Goal: Transaction & Acquisition: Book appointment/travel/reservation

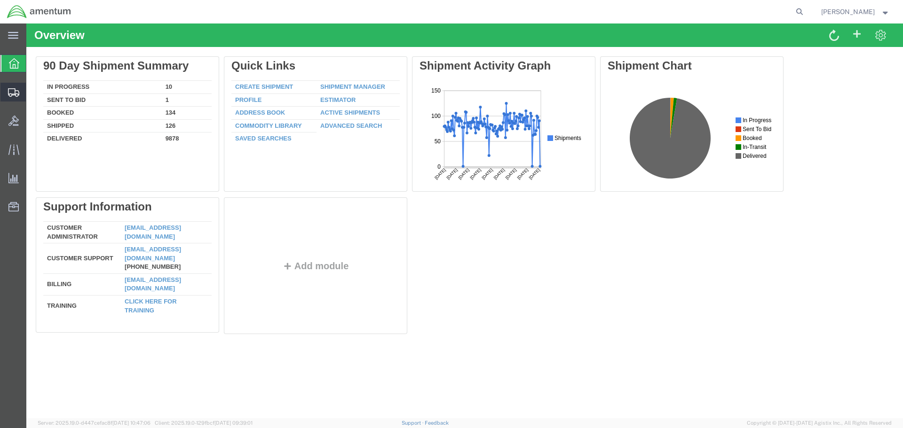
click at [0, 0] on span "Create Shipment" at bounding box center [0, 0] width 0 height 0
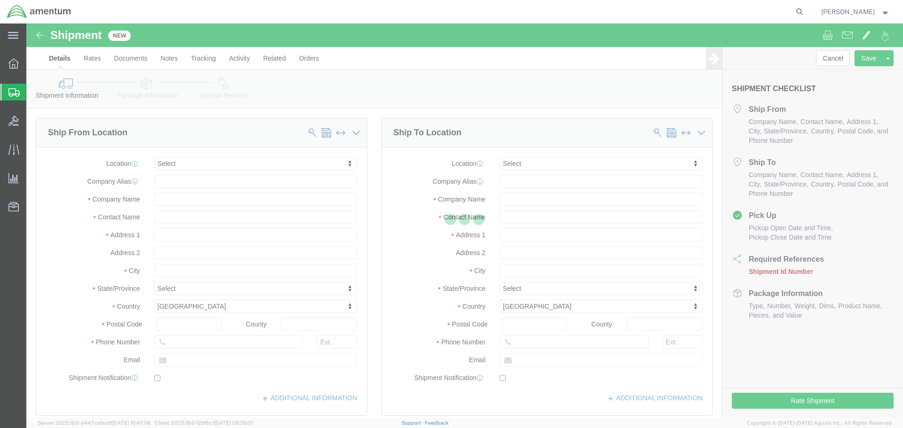
select select
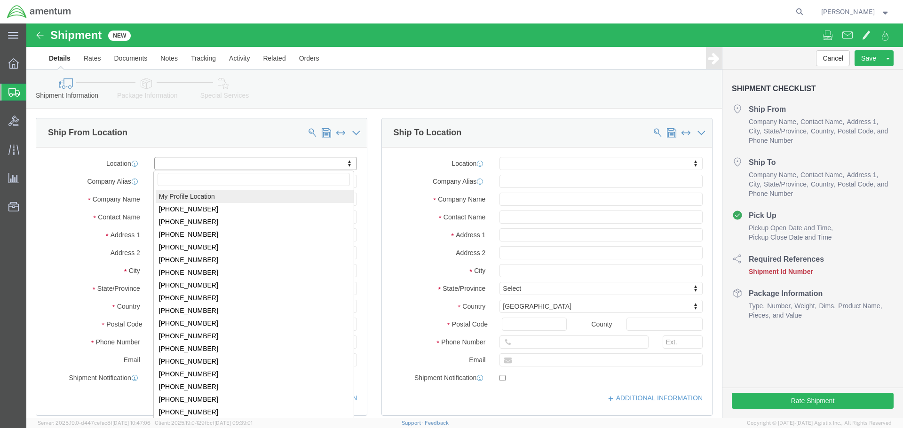
select select "MYPROFILE"
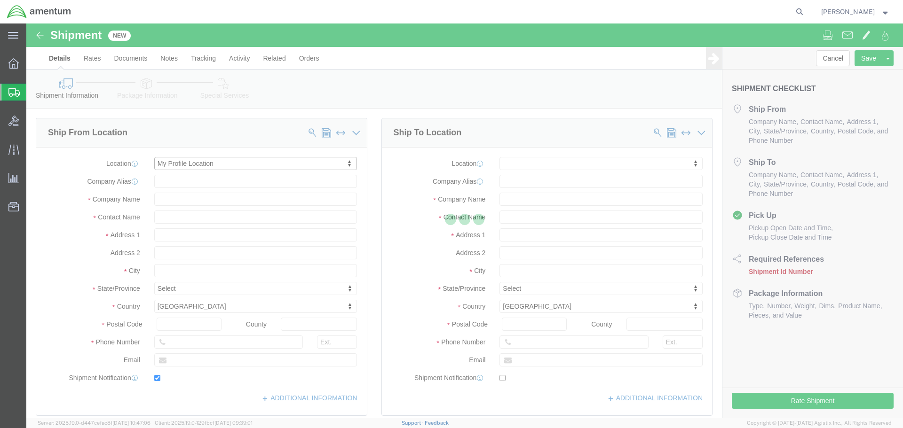
type input "[STREET_ADDRESS]"
type input "92154"
type input "[PHONE_NUMBER]"
type input "[PERSON_NAME][EMAIL_ADDRESS][PERSON_NAME][DOMAIN_NAME]"
checkbox input "true"
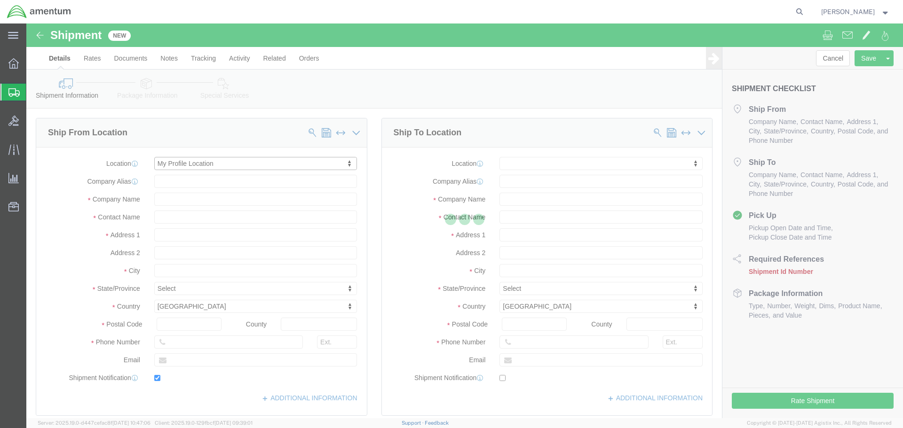
type input "Amentum Services, Inc."
type input "[PERSON_NAME]"
type input "[GEOGRAPHIC_DATA]"
select select "CA"
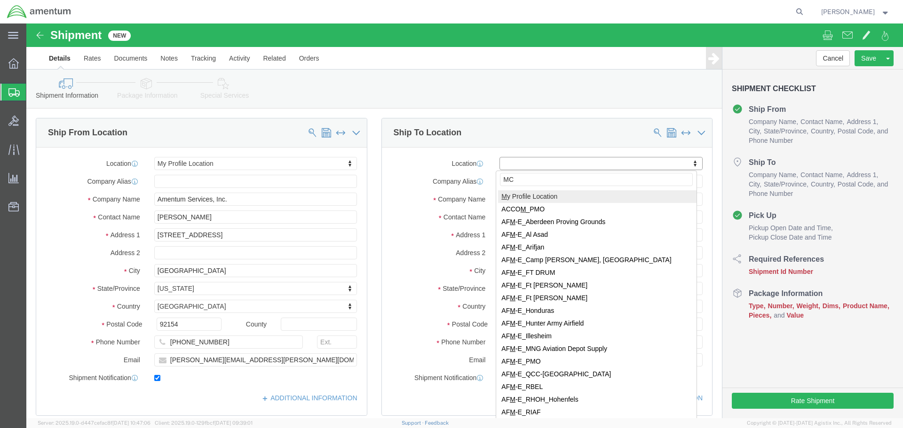
type input "MCA"
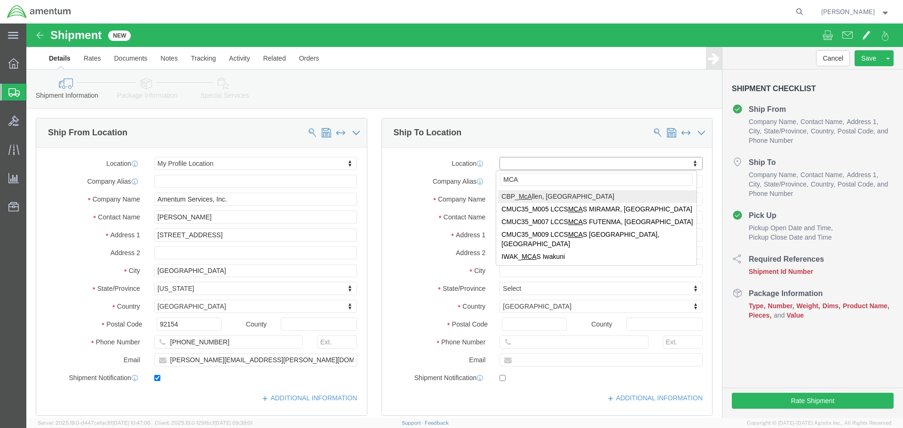
select select "49941"
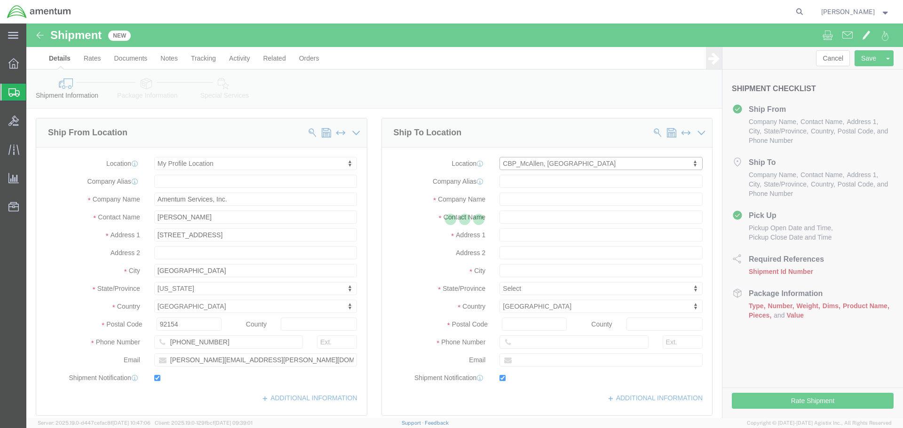
type input "[STREET_ADDRESS]"
type input "32C"
type input "78503"
type input "[PHONE_NUMBER]"
type input "[PERSON_NAME][EMAIL_ADDRESS][PERSON_NAME][DOMAIN_NAME]"
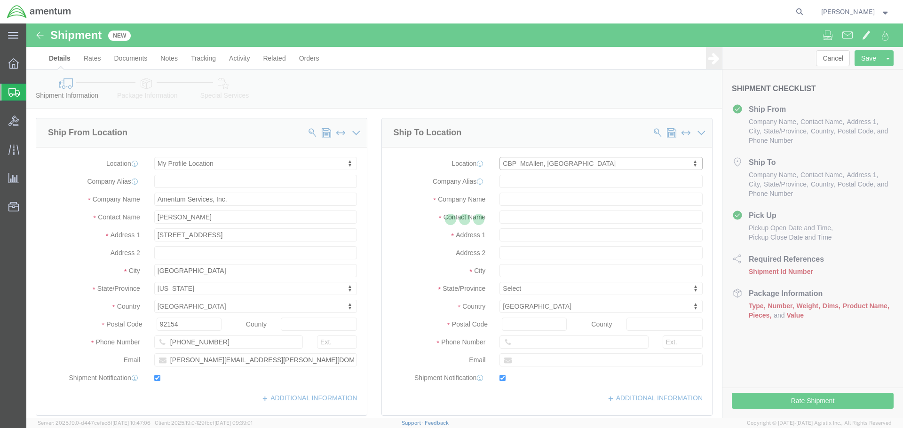
checkbox input "true"
type input "Amentum Services, Inc"
type input "[PERSON_NAME]"
type input "McAllen"
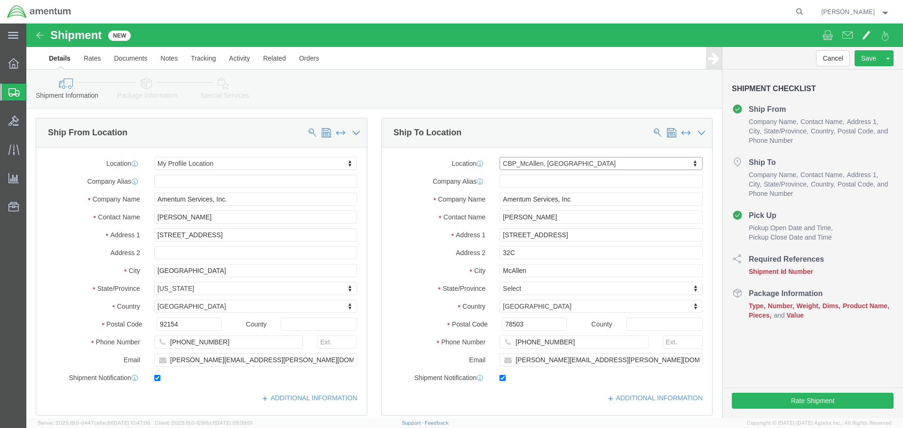
select select "[GEOGRAPHIC_DATA]"
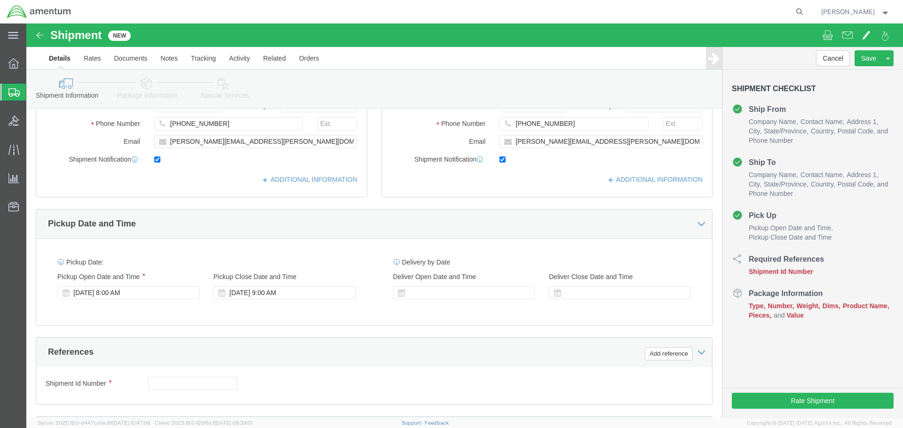
scroll to position [235, 0]
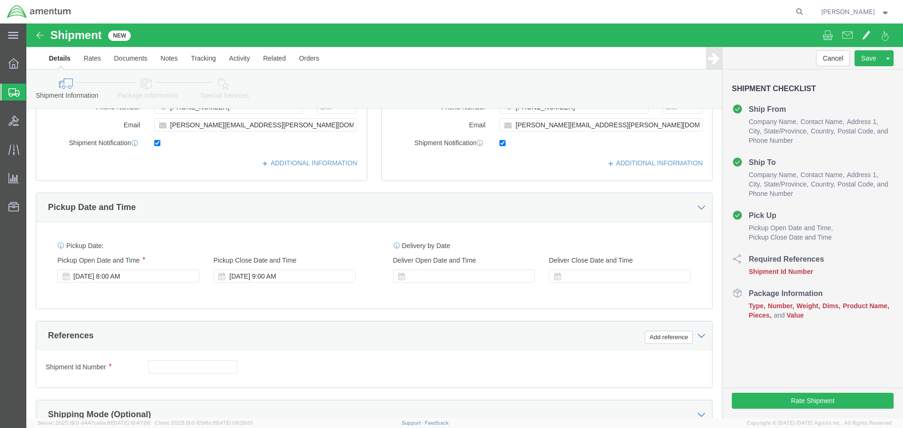
click div "Pickup Start Date Pickup Start Time Pickup Open Date and Time [DATE] 8:00 AM Pi…"
click div "[DATE] 8:00 AM"
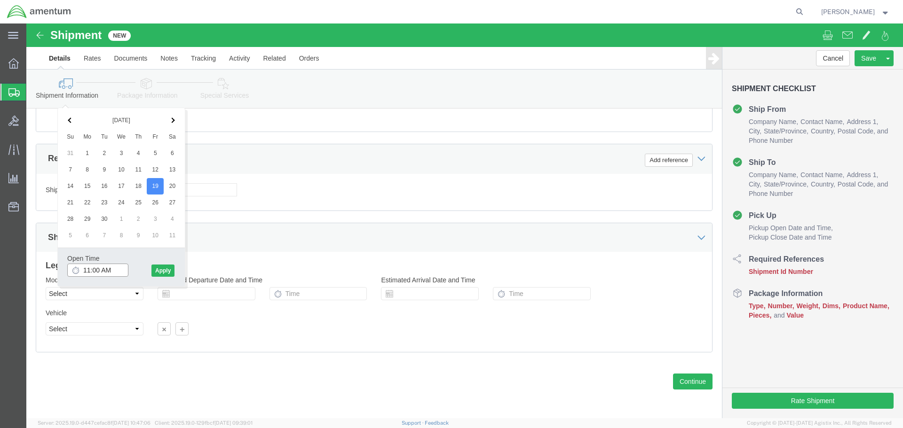
type input "12:00 PM"
click button "Apply"
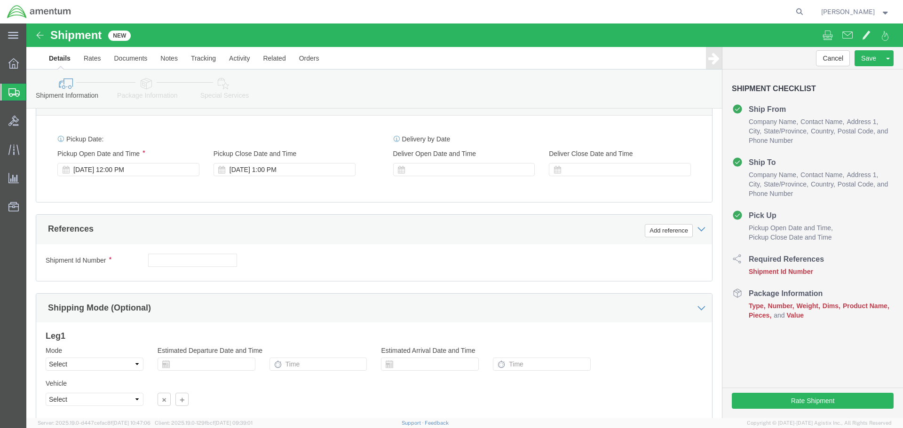
scroll to position [271, 0]
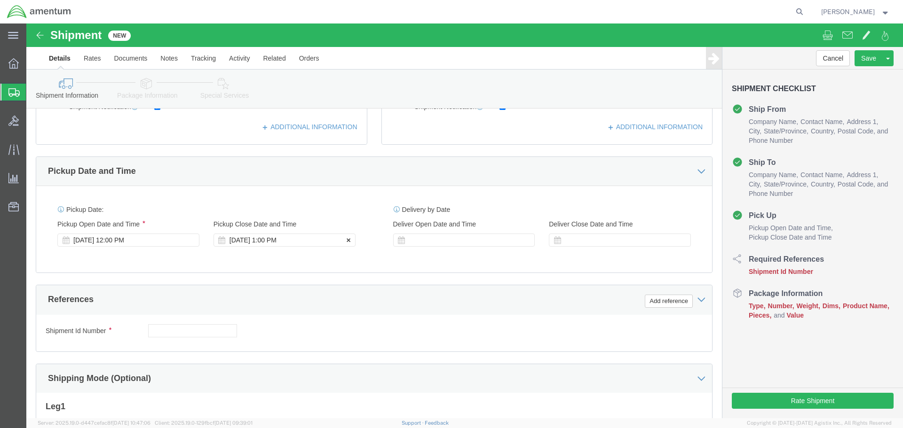
click div "[DATE] 1:00 PM"
type input "3:00 PM"
click button "Apply"
click button "Add reference"
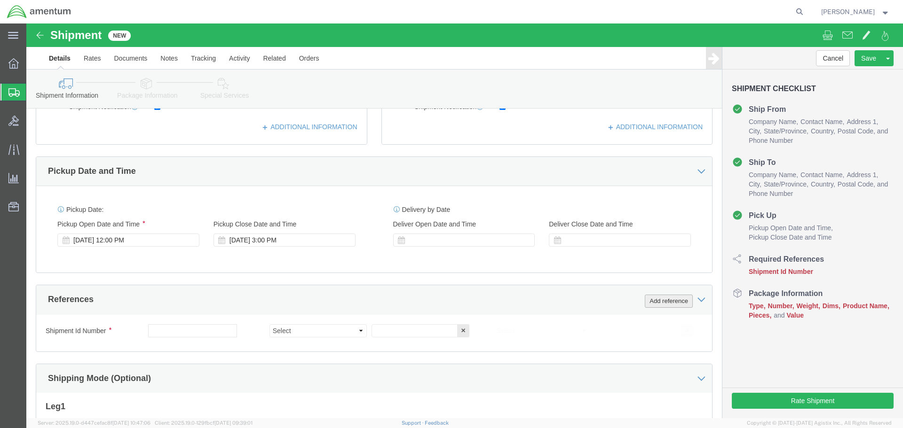
click button "Add reference"
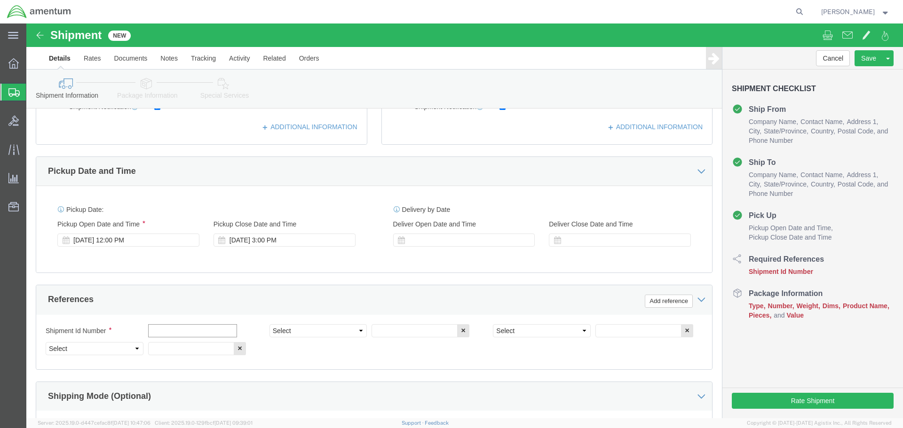
click input "text"
type input "BRO0269"
select select "PROJNUM"
type input "6118.03.03.2219.000.SDC.0000"
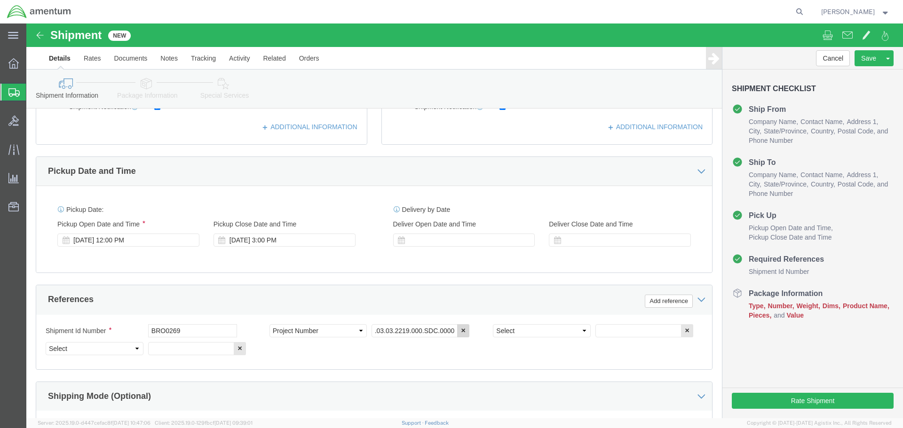
scroll to position [0, 0]
select select "DEPT"
type input "CBP"
select select "CUSTREF"
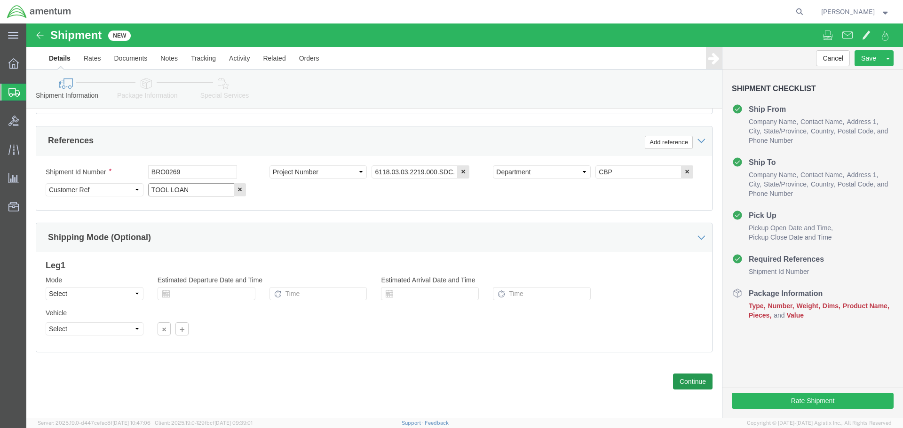
type input "TOOL LOAN"
click button "Continue"
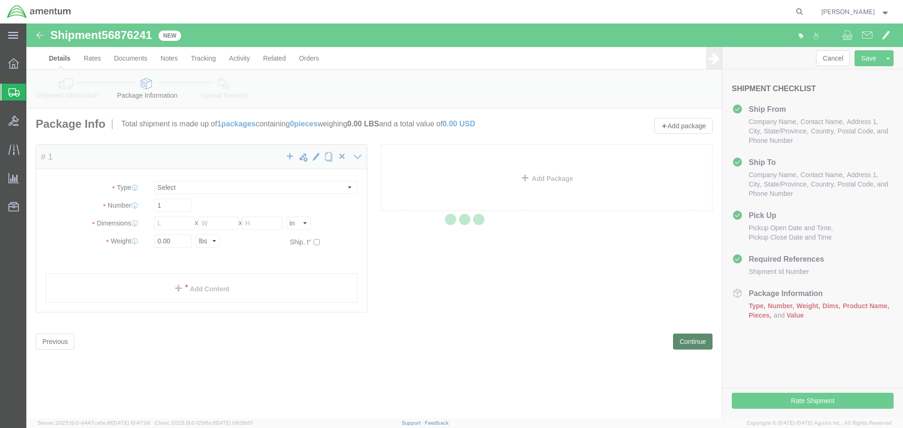
select select "CBOX"
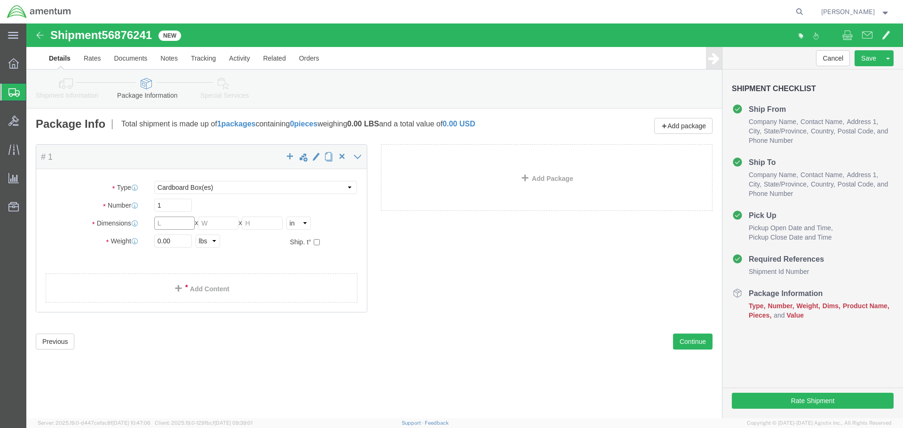
click input "text"
type input "22"
type input "18"
type input "14"
type input "16"
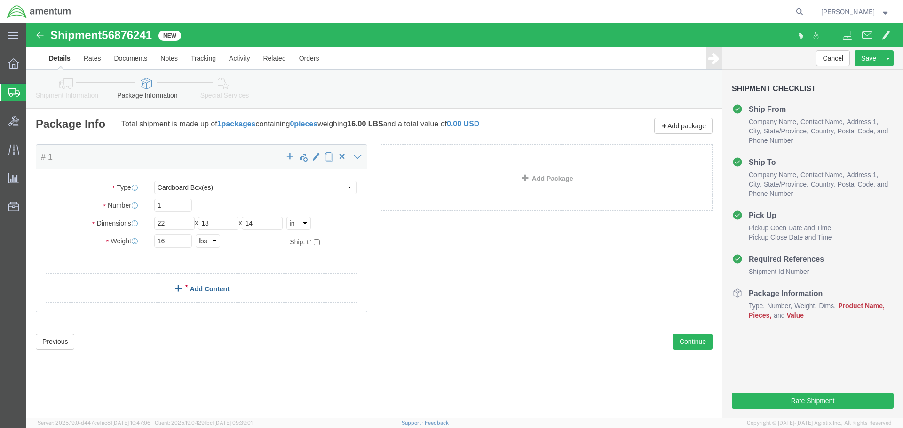
click link "Add Content"
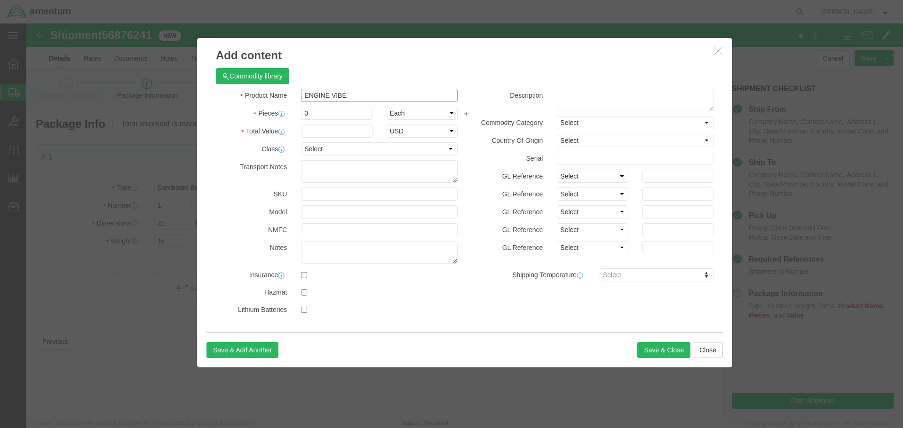
type input "ENGINE VIBE"
type input "1"
type input "2400"
select select "USD"
paste input "TM4865G001"
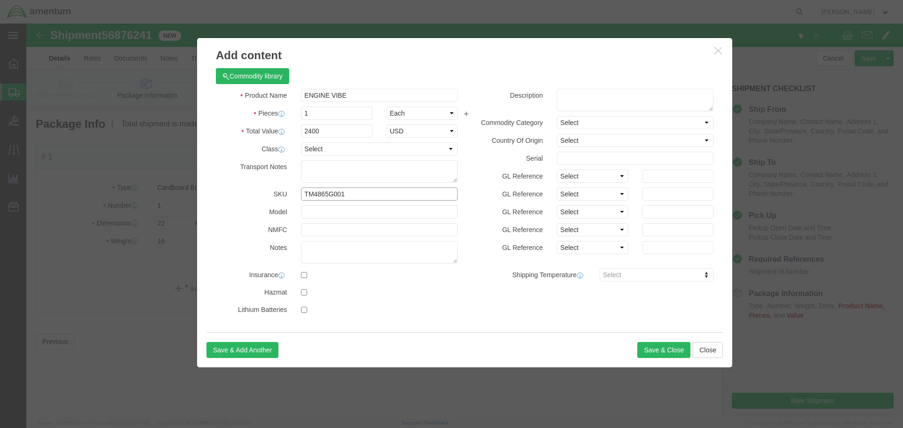
type input "TM4865G001"
type input "EFO00232"
click button "Save & Close"
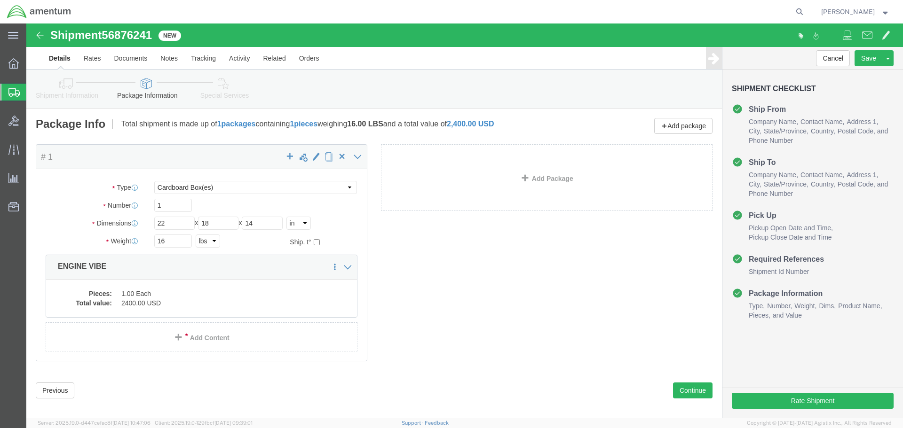
click div "Previous Continue"
click button "Continue"
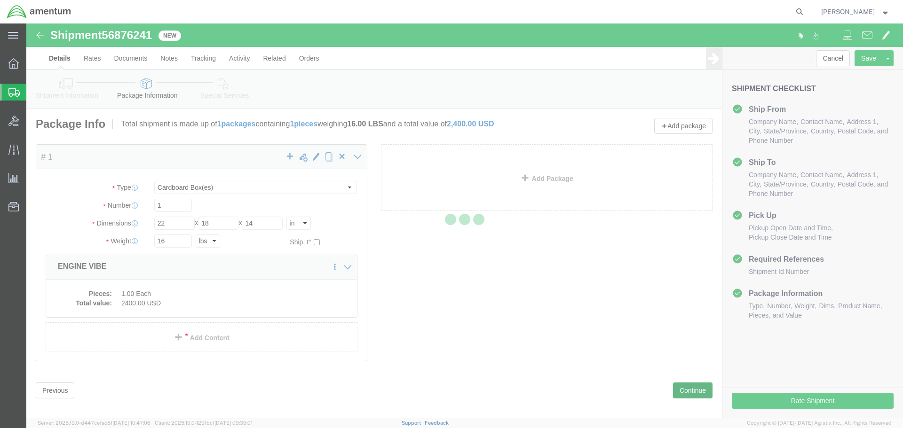
select select
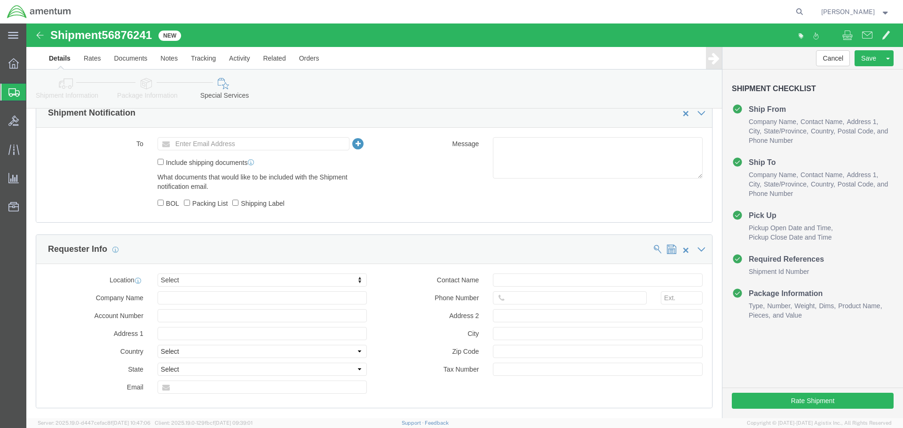
scroll to position [658, 0]
click div "To Enter Email Address Include shipping documents What documents that would lik…"
click input "text"
type input "[PERSON_NAME][EMAIL_ADDRESS][PERSON_NAME][DOMAIN_NAME]"
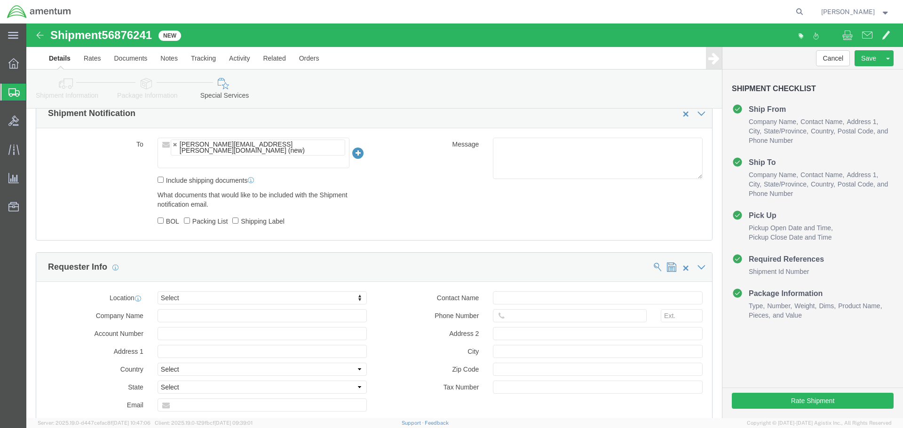
click input "text"
paste input "[PERSON_NAME][EMAIL_ADDRESS][PERSON_NAME][DOMAIN_NAME]"
type input "[PERSON_NAME][EMAIL_ADDRESS][PERSON_NAME][DOMAIN_NAME]"
type input "[PERSON_NAME][EMAIL_ADDRESS][PERSON_NAME][DOMAIN_NAME],[PERSON_NAME][DOMAIN_NAM…"
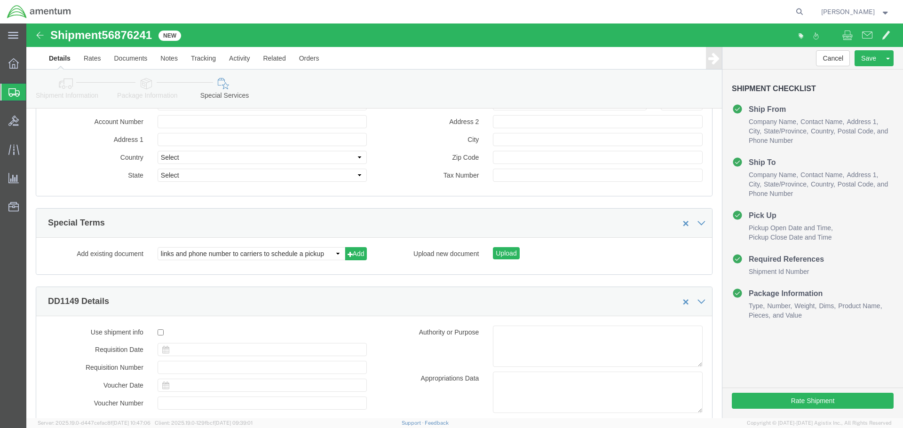
scroll to position [1081, 0]
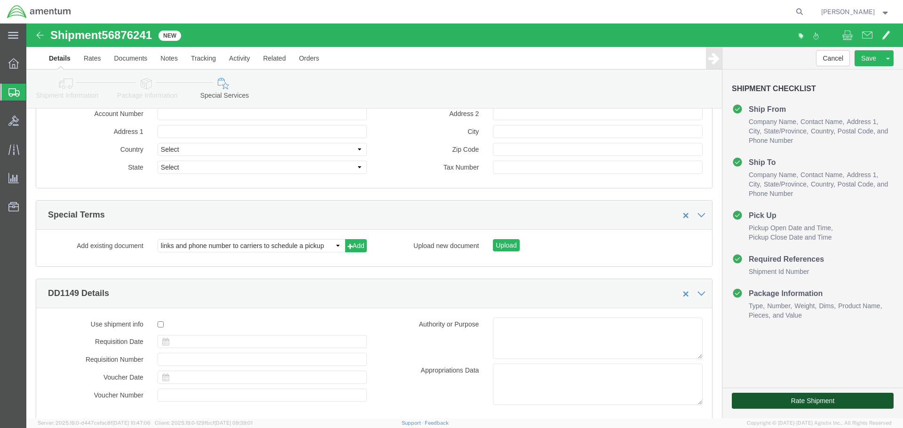
click button "Rate Shipment"
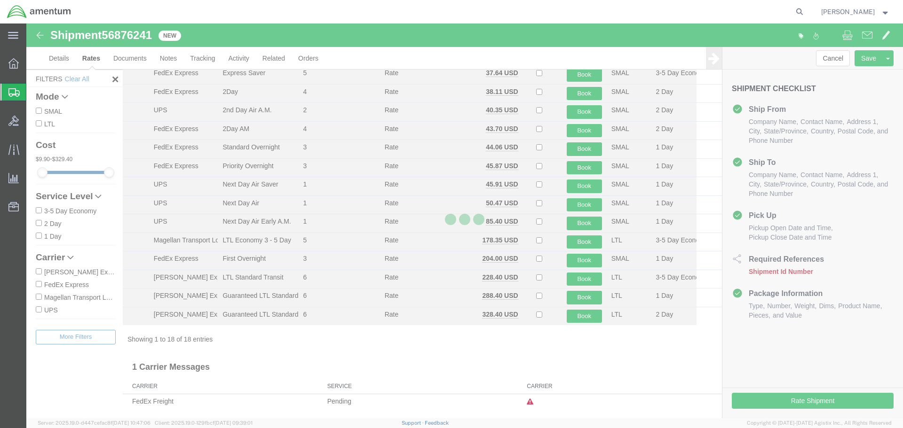
scroll to position [115, 0]
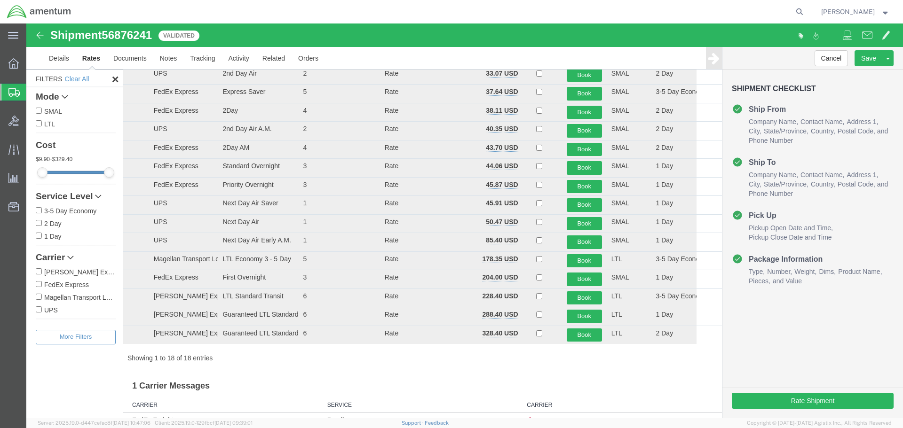
click at [83, 282] on label "FedEx Express" at bounding box center [76, 284] width 80 height 10
click at [42, 282] on input "FedEx Express" at bounding box center [39, 284] width 6 height 6
checkbox input "true"
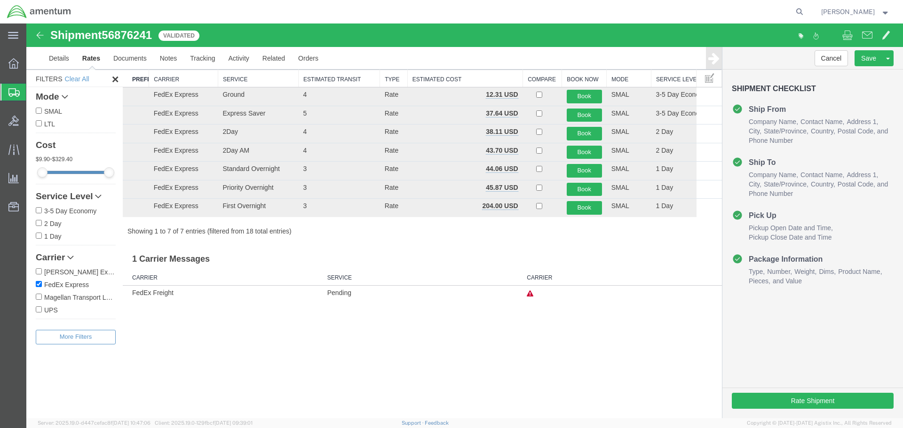
scroll to position [0, 0]
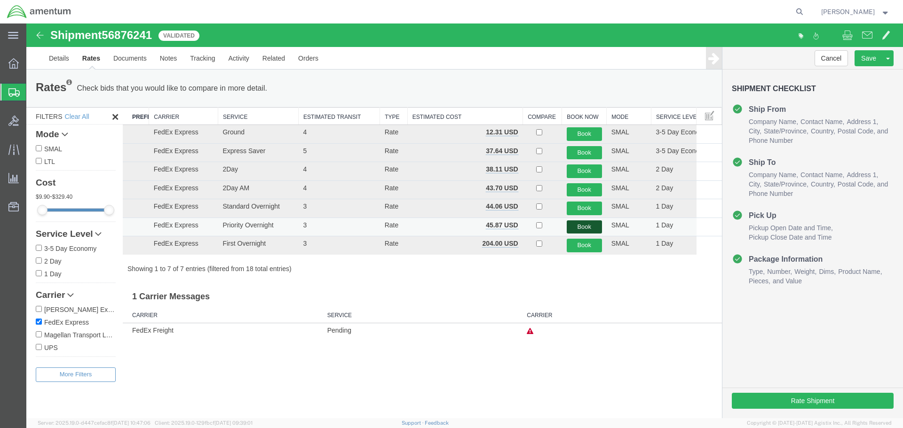
click at [578, 225] on button "Book" at bounding box center [583, 227] width 35 height 14
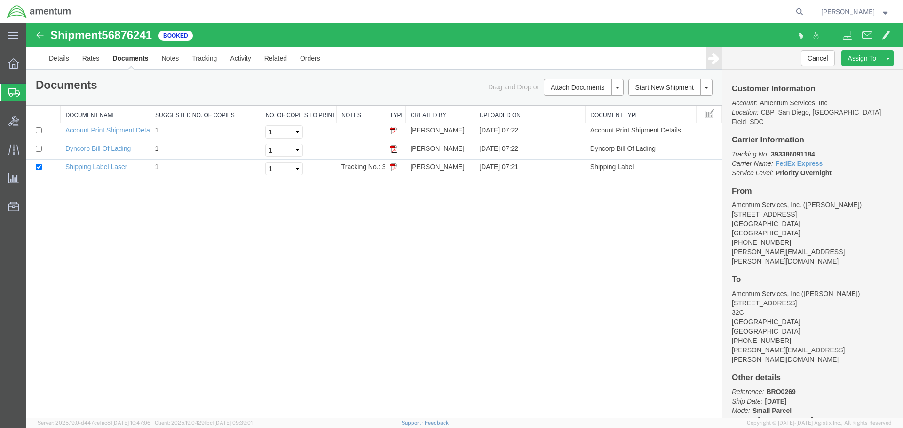
click at [0, 0] on span "Create Shipment" at bounding box center [0, 0] width 0 height 0
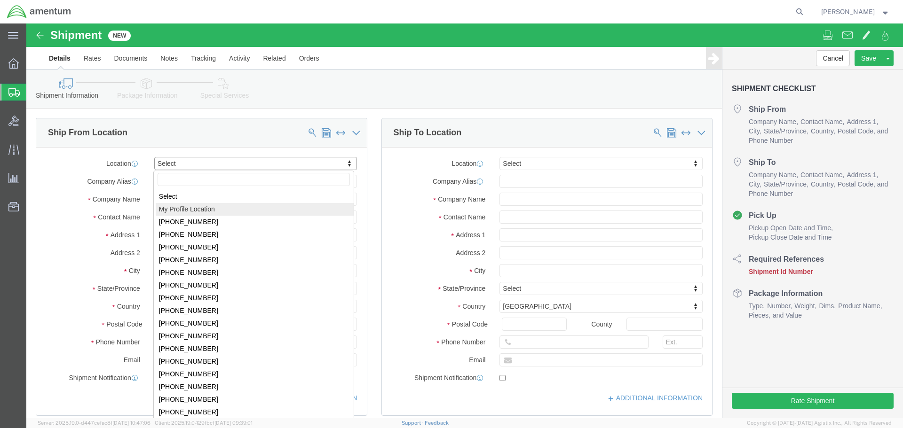
select select "MYPROFILE"
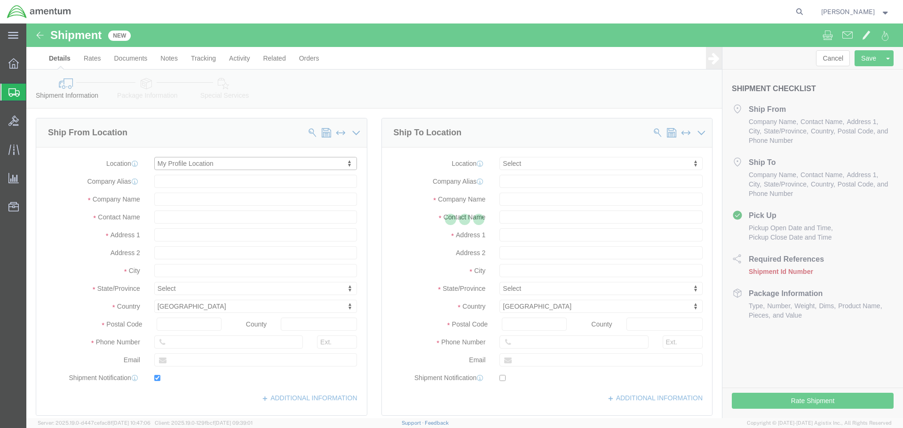
type input "[STREET_ADDRESS]"
type input "92154"
type input "[PHONE_NUMBER]"
type input "[PERSON_NAME][EMAIL_ADDRESS][PERSON_NAME][DOMAIN_NAME]"
checkbox input "true"
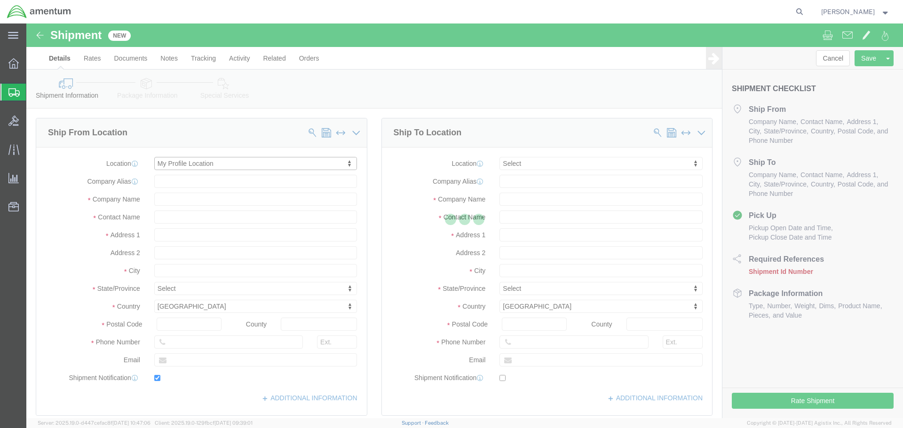
type input "Amentum Services, Inc."
type input "[PERSON_NAME]"
type input "[GEOGRAPHIC_DATA]"
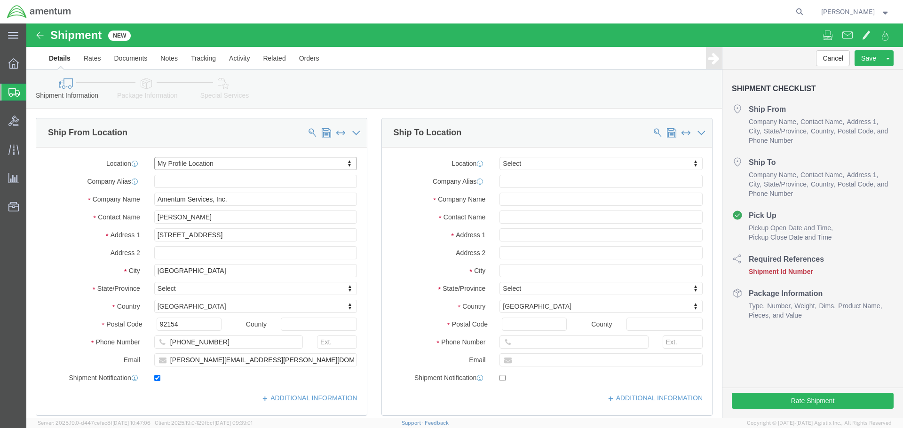
select select "CA"
click div "Location Select Select My Profile Location [PHONE_NUMBER] [PHONE_NUMBER] [PHONE…"
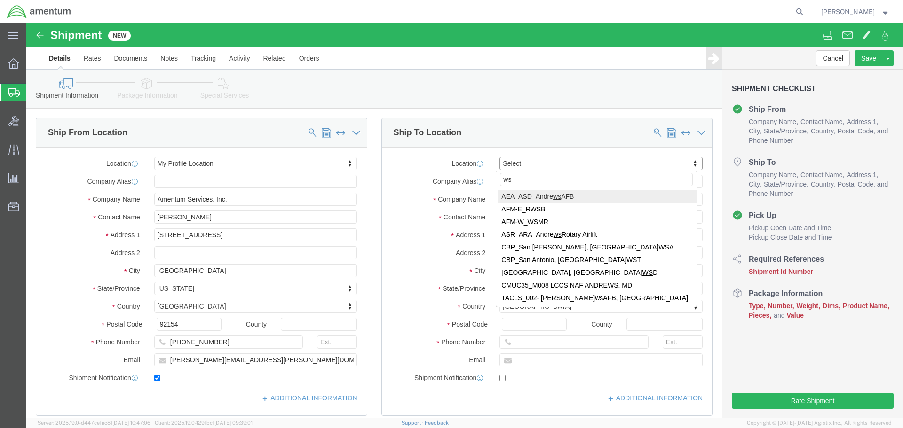
type input "wst"
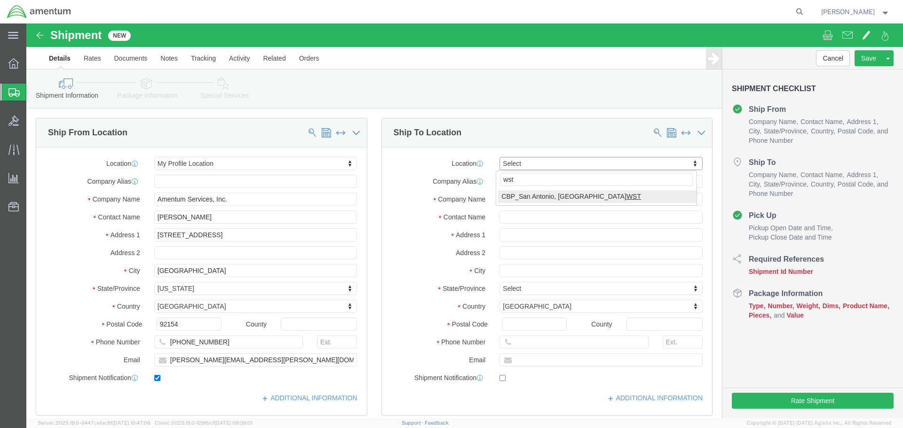
select select "49945"
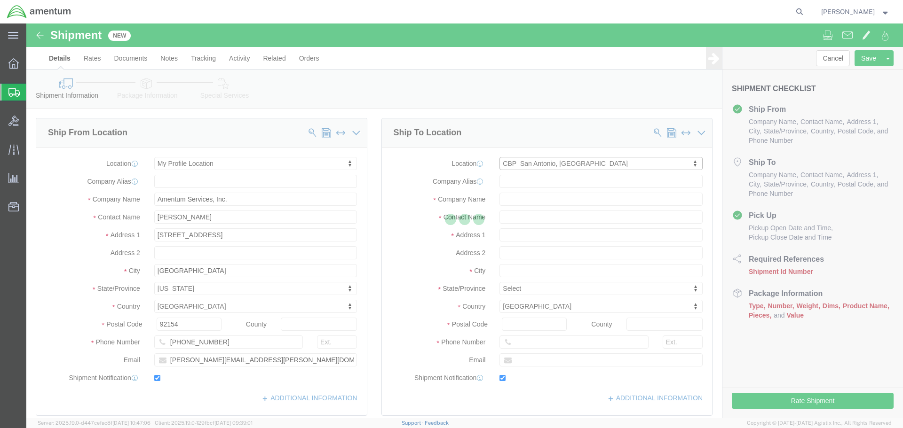
type input "[STREET_ADDRESS][PERSON_NAME]"
type input "Bldg. #2"
type input "78216"
type input "[PHONE_NUMBER]"
type input "[PERSON_NAME][EMAIL_ADDRESS][PERSON_NAME][DOMAIN_NAME]"
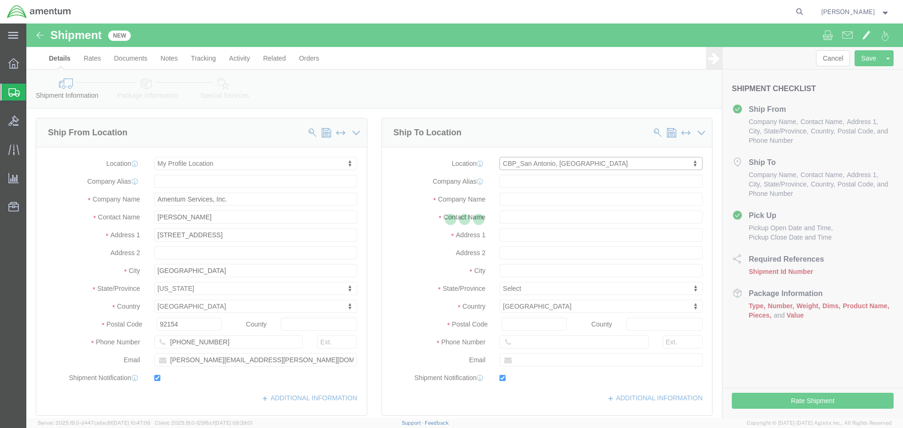
checkbox input "true"
type input "Amentum Services, Inc"
type input "[PERSON_NAME]"
type input "San Antonio"
select select "[GEOGRAPHIC_DATA]"
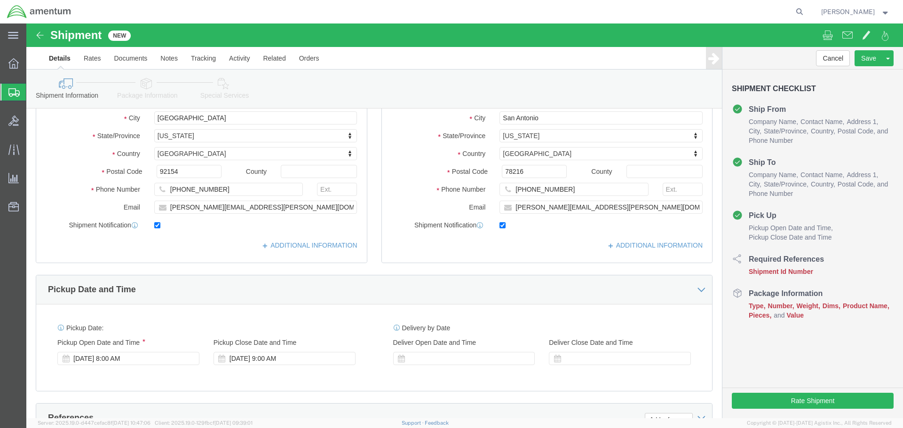
scroll to position [235, 0]
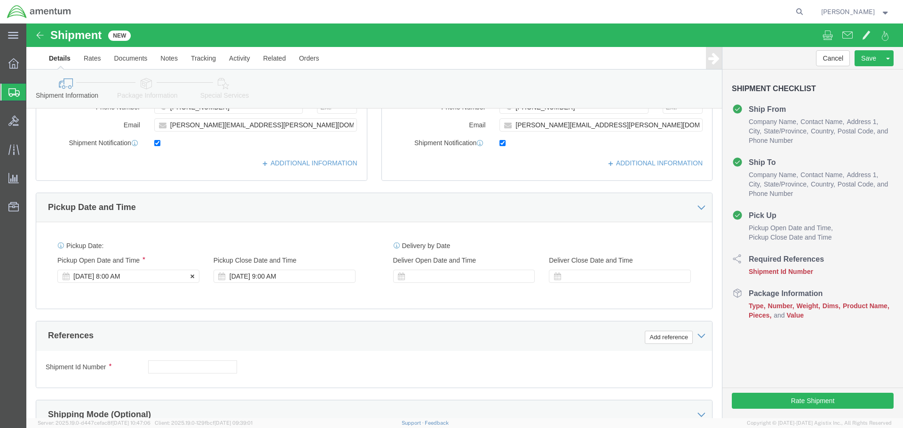
click div "[DATE] 8:00 AM"
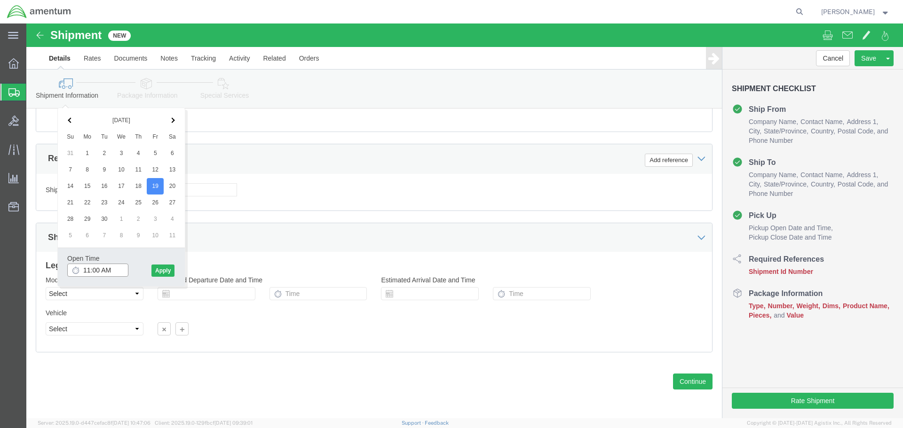
type input "12:00 PM"
click div "Open Time 12:00 PM [DATE] 8:00 AM - [DATE] 8:00 AM Cancel Apply"
click button "Apply"
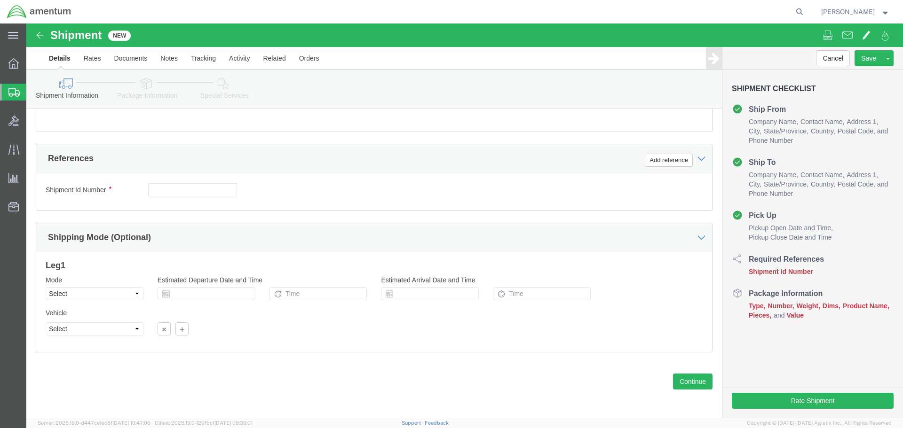
scroll to position [271, 0]
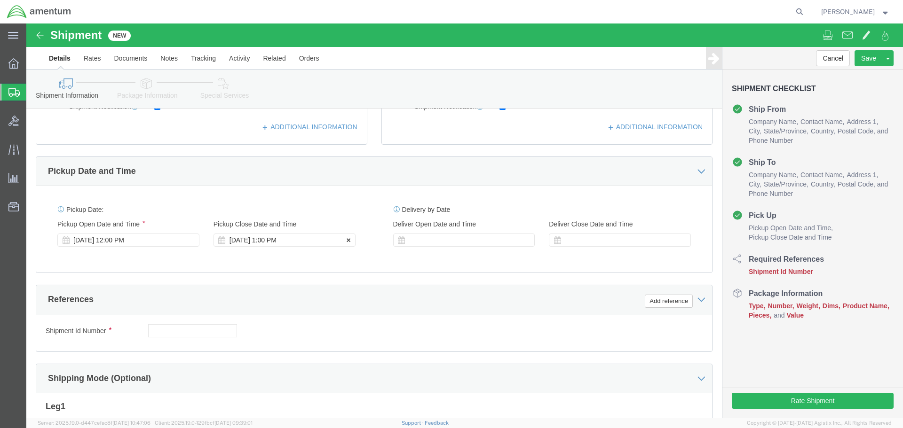
click div "Pickup Close Date Pickup Close Time Pickup Close Date and Time [DATE] 1:00 PM"
click div "[DATE] 1:00 PM"
type input "3:00 PM"
click button "Apply"
click button "Add reference"
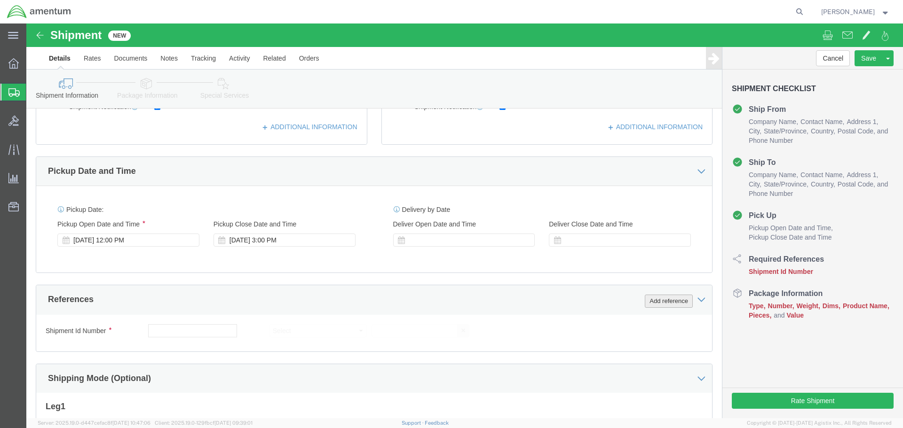
click button "Add reference"
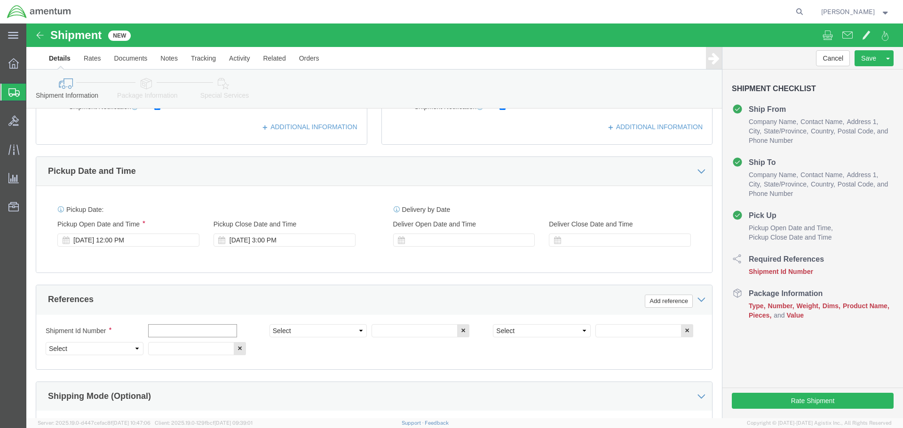
click input "text"
type input "614-002165 // 614-002167"
select select "PROJNUM"
type input "6118.03.03.2219.000.SDC.0000"
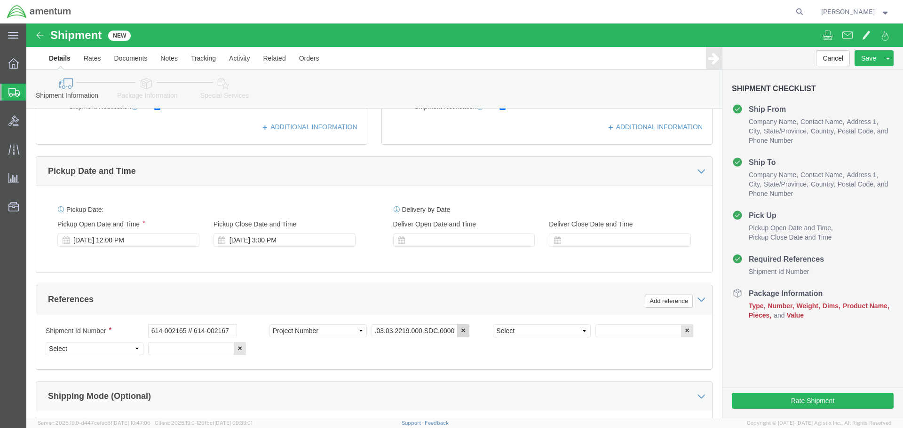
scroll to position [0, 0]
select select "DEPT"
type input "CBP"
select select "CUSTREF"
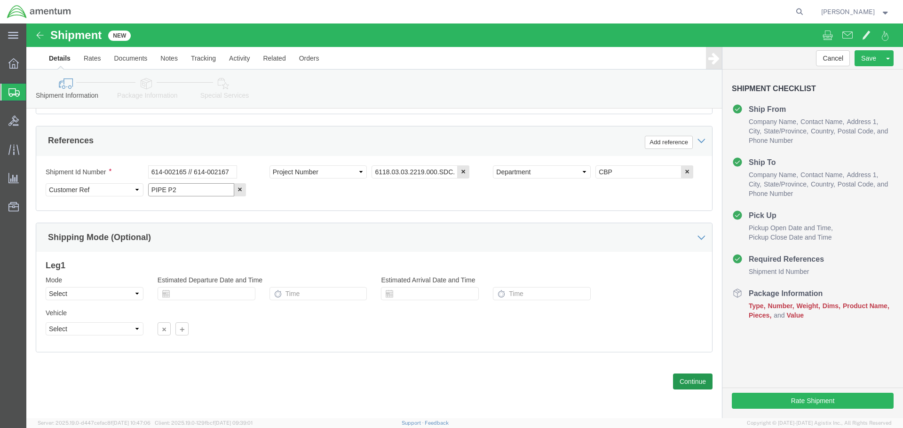
type input "PIPE P2"
click button "Continue"
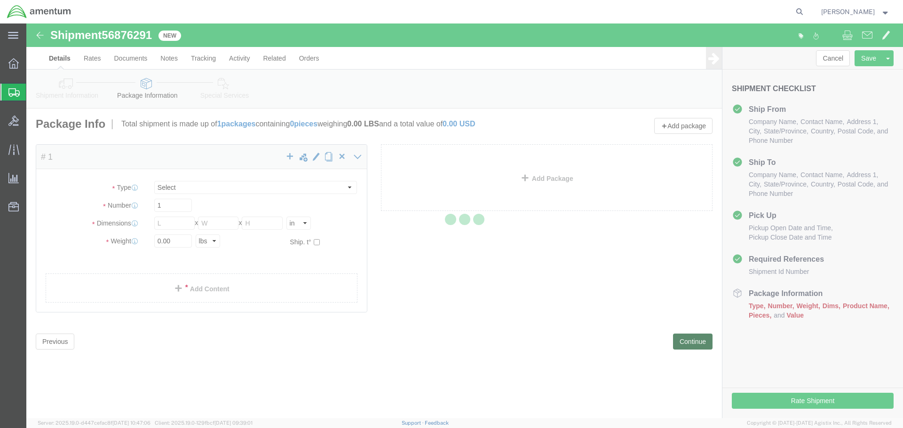
select select "CBOX"
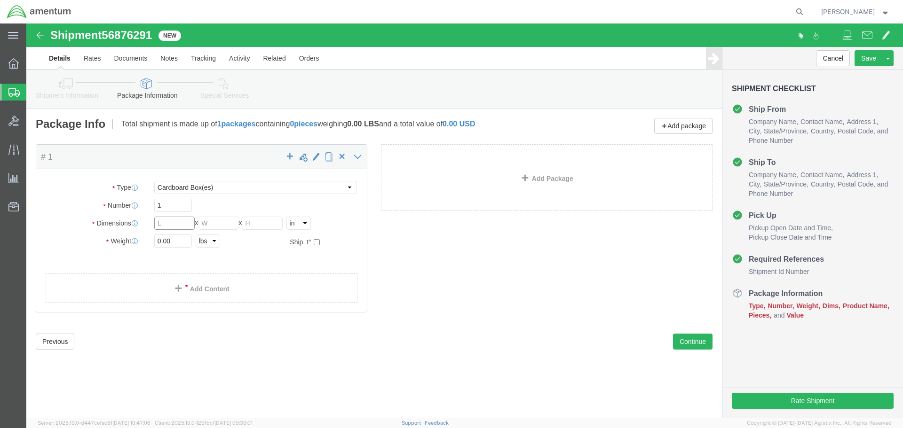
click input "text"
type input "66"
type input "12"
type input "9"
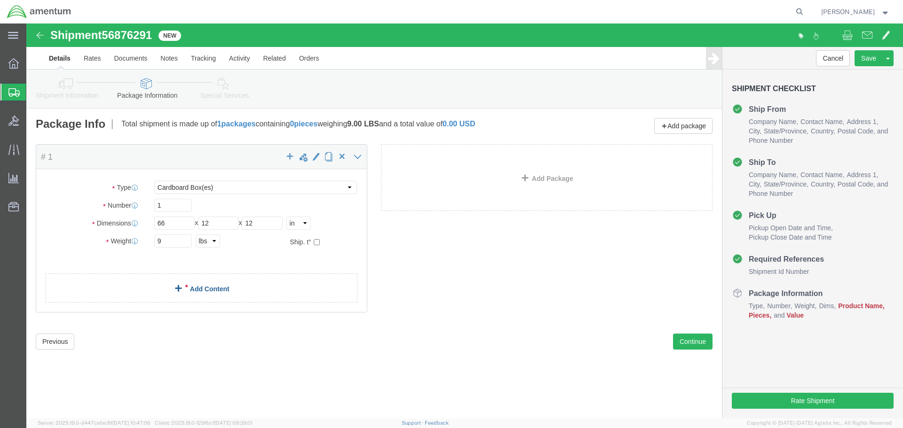
click link "Add Content"
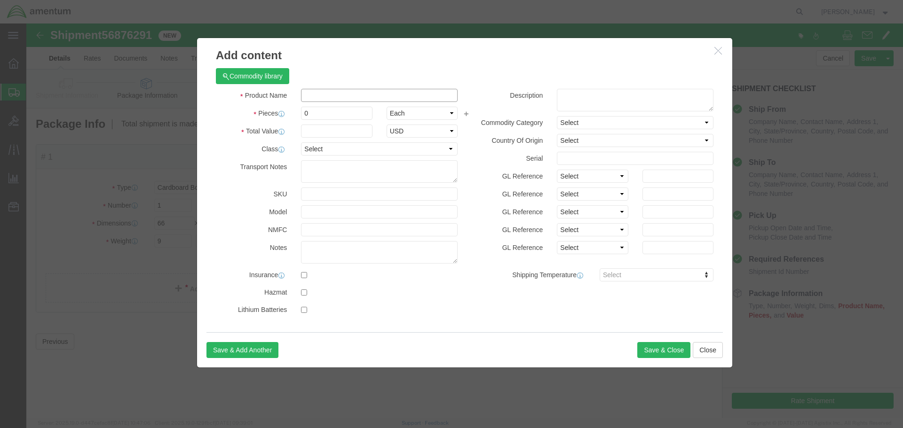
click input "text"
type input "PIPE, P2"
select select "USD"
type input "350A72-0701-00"
type input "PIPE, P2"
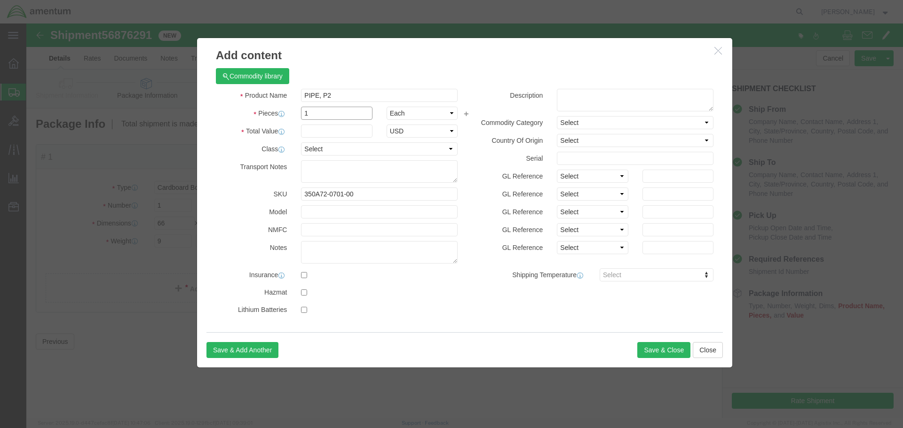
type input "1"
type input "824"
click div "Save & Add Another Save & Close Close"
click button "Save & Add Another"
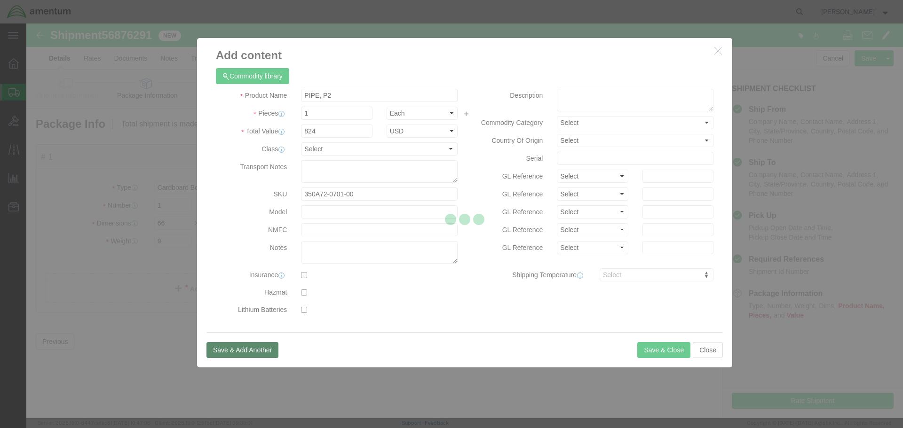
select select "EA"
select select "USD"
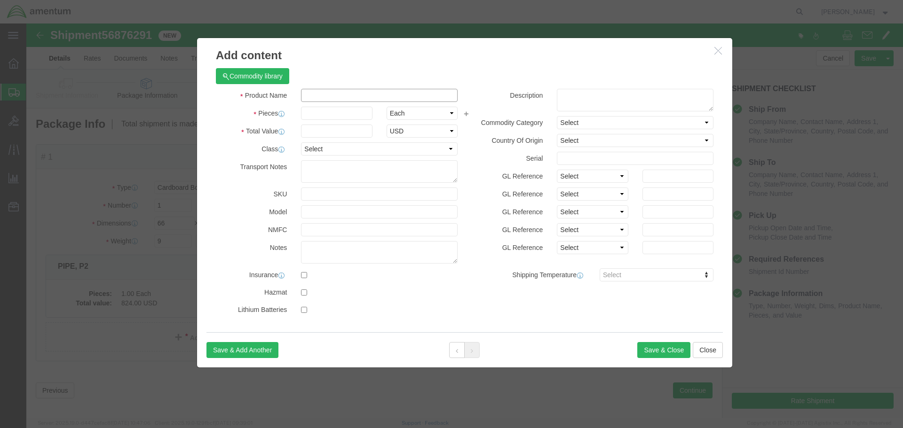
click input "text"
click td "Name: PIPE, P2"
type input "PIPE, P2"
type input "350A72-0702-00"
type input "PIPE, P2"
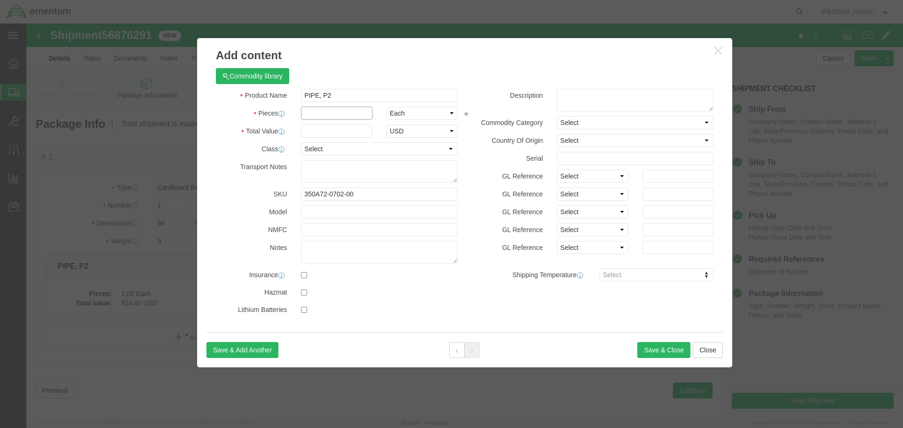
click input "text"
type input "1"
click input "text"
type input "81"
click button "Save & Close"
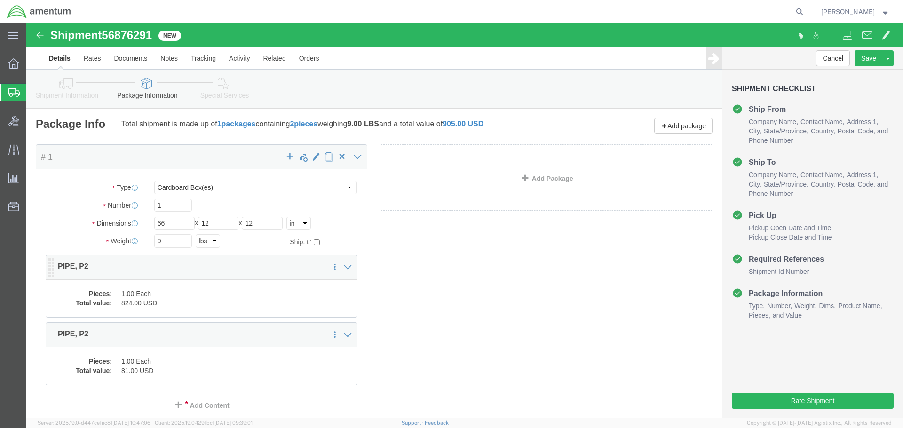
click dd "824.00 USD"
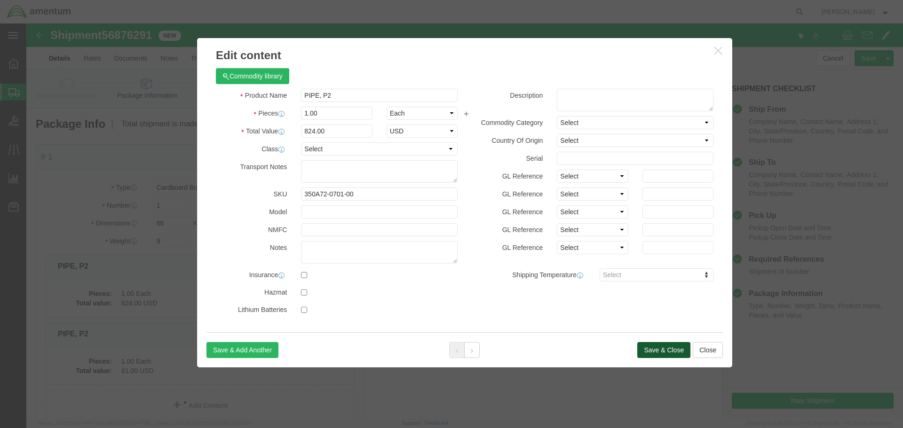
click button "Save & Close"
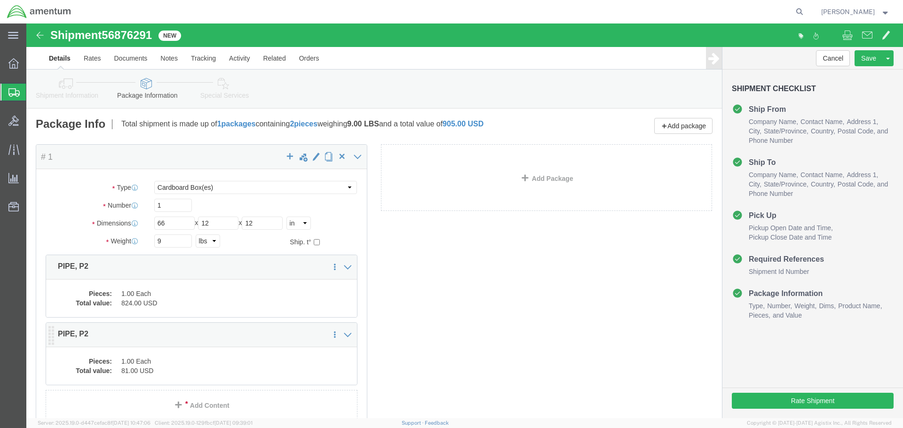
click dd "1.00 Each"
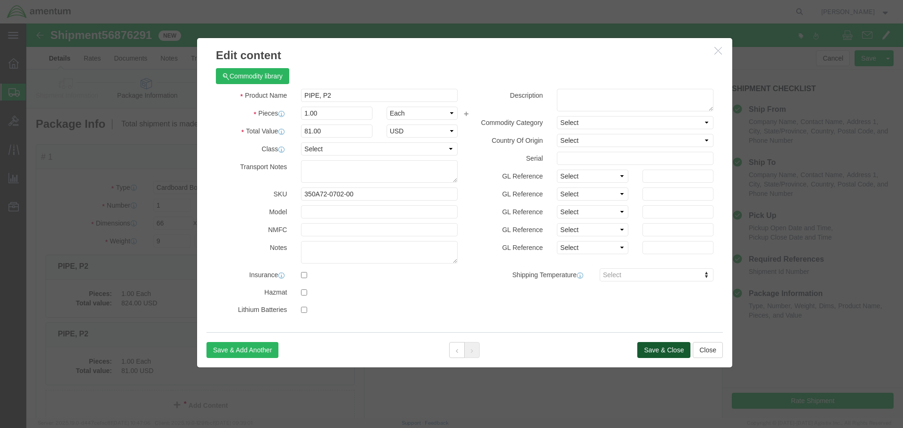
click button "Save & Close"
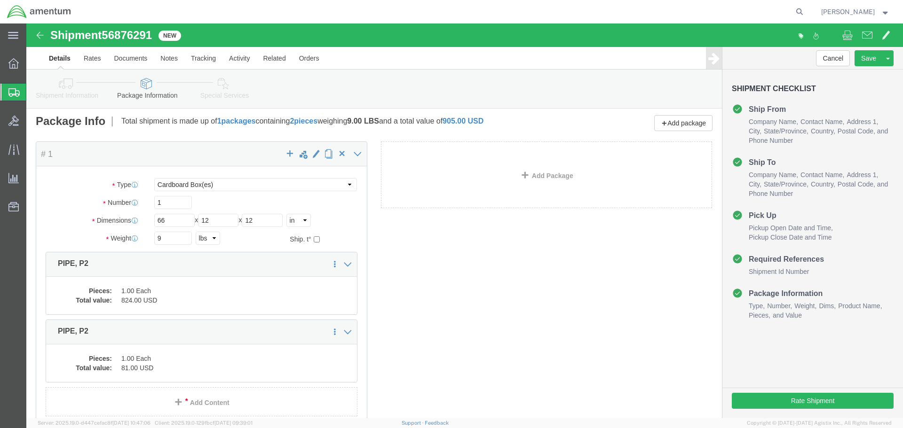
scroll to position [77, 0]
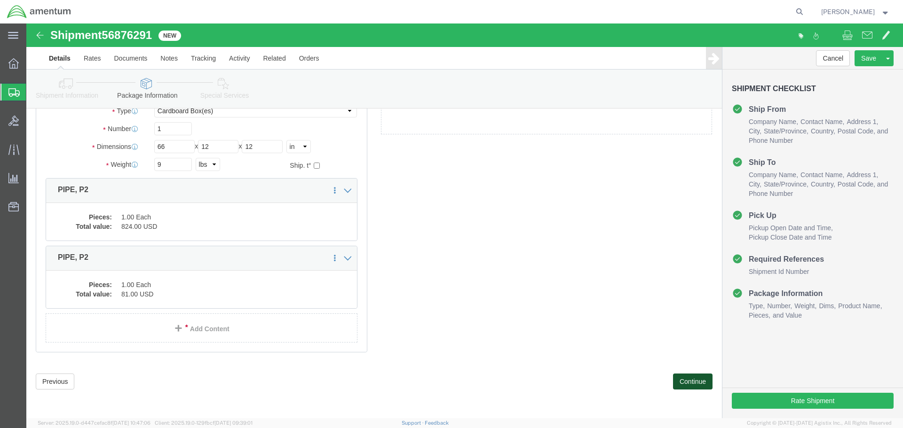
click button "Continue"
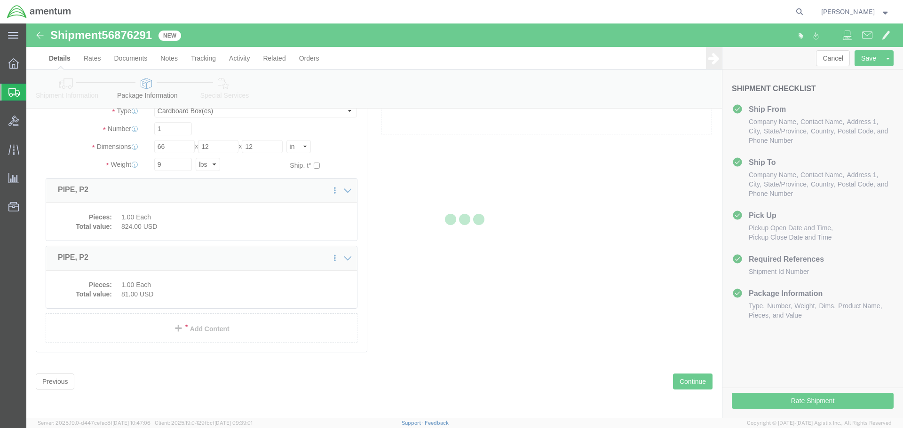
select select
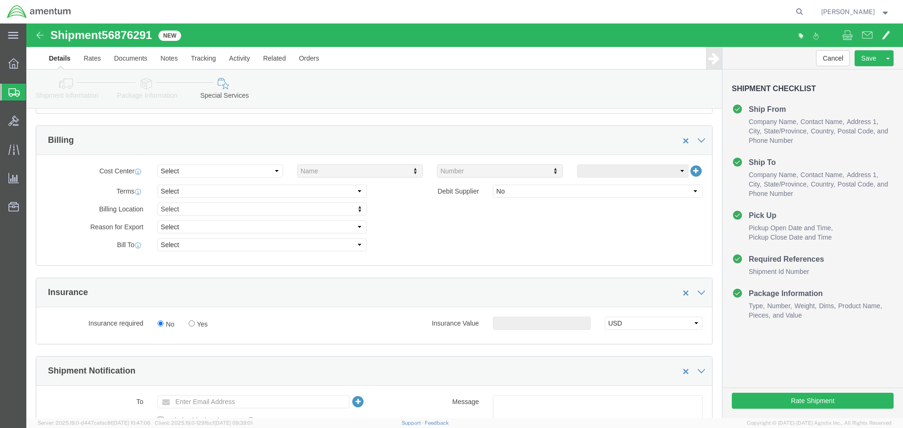
scroll to position [406, 0]
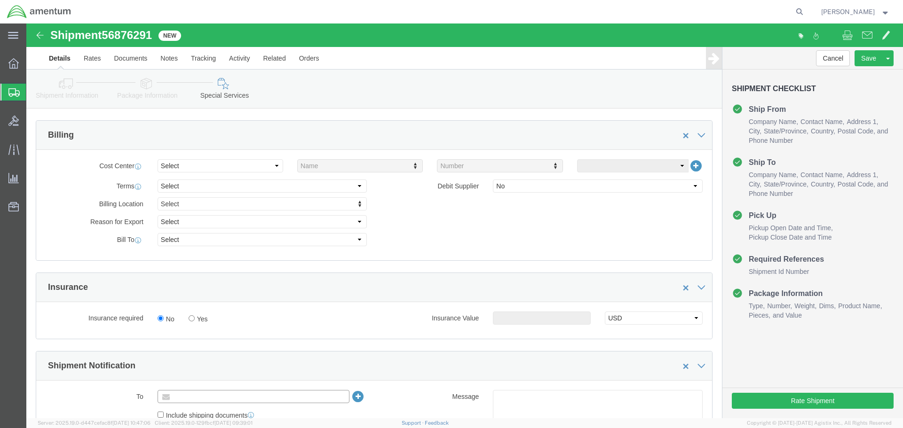
click input "text"
paste input "[PERSON_NAME][EMAIL_ADDRESS][PERSON_NAME][DOMAIN_NAME]"
type input "[PERSON_NAME][EMAIL_ADDRESS][PERSON_NAME][DOMAIN_NAME]"
click ul "[PERSON_NAME][EMAIL_ADDRESS][PERSON_NAME][DOMAIN_NAME] (new)"
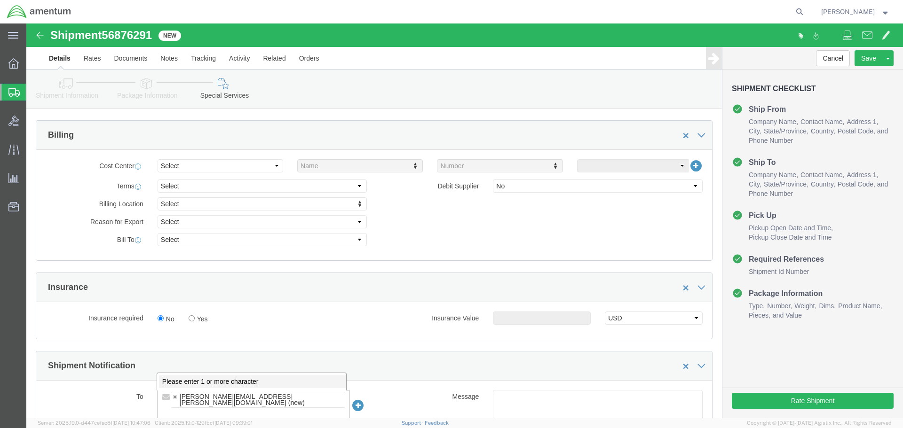
paste input "[PERSON_NAME][EMAIL_ADDRESS][PERSON_NAME][DOMAIN_NAME]"
type input "[PERSON_NAME][EMAIL_ADDRESS][PERSON_NAME][DOMAIN_NAME]"
type input "[PERSON_NAME][EMAIL_ADDRESS][PERSON_NAME][DOMAIN_NAME],[PERSON_NAME][DOMAIN_NAM…"
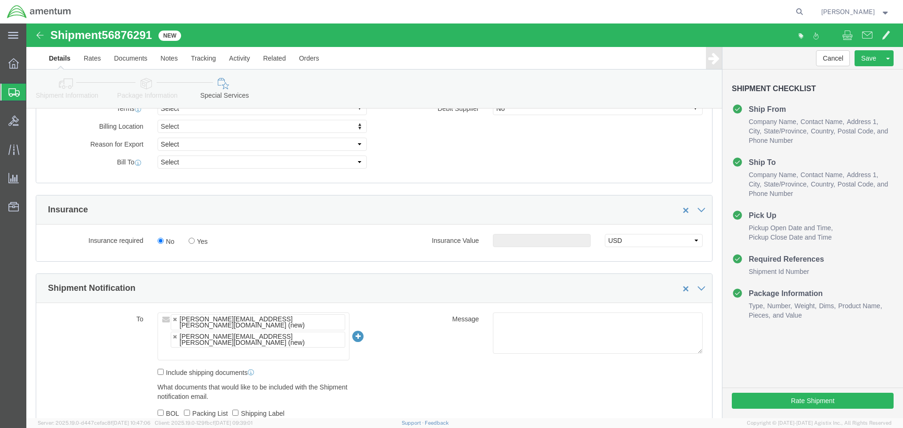
scroll to position [594, 0]
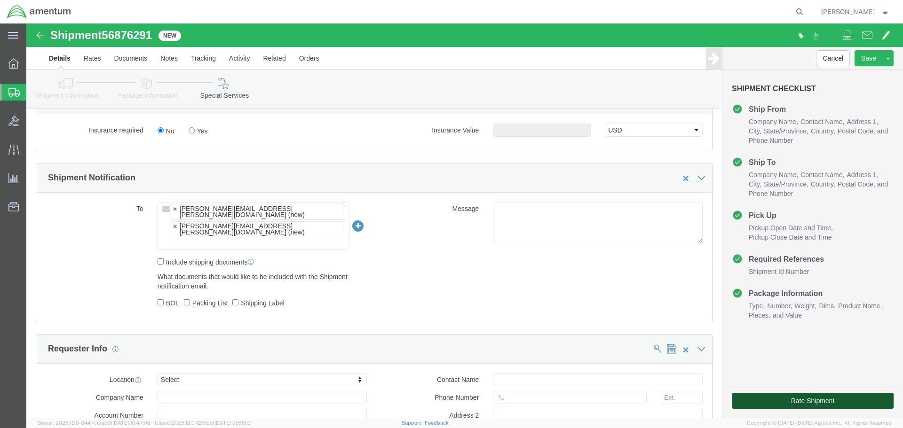
click button "Rate Shipment"
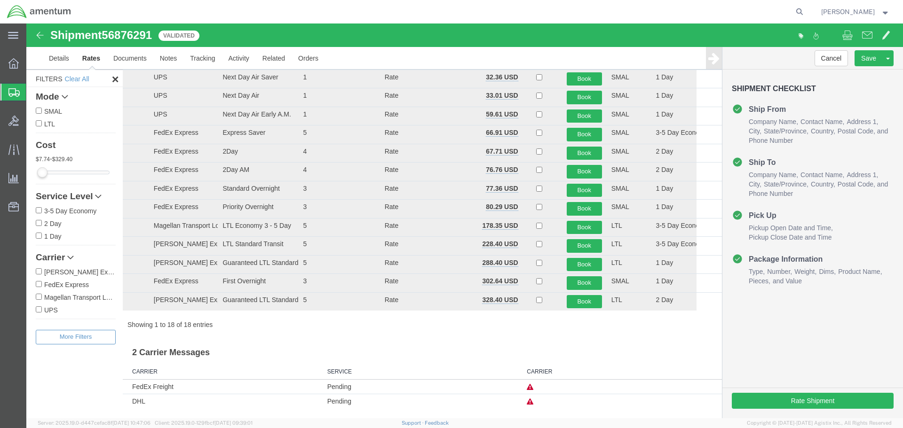
scroll to position [129, 0]
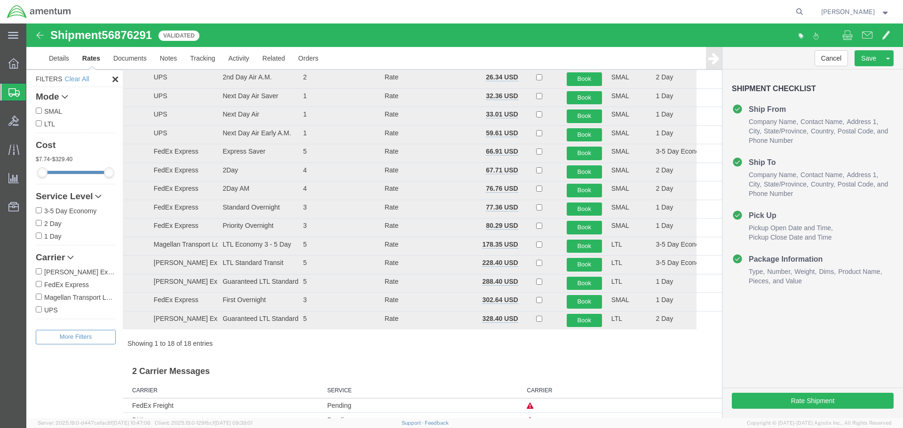
click at [79, 282] on label "FedEx Express" at bounding box center [76, 284] width 80 height 10
click at [42, 282] on input "FedEx Express" at bounding box center [39, 284] width 6 height 6
checkbox input "true"
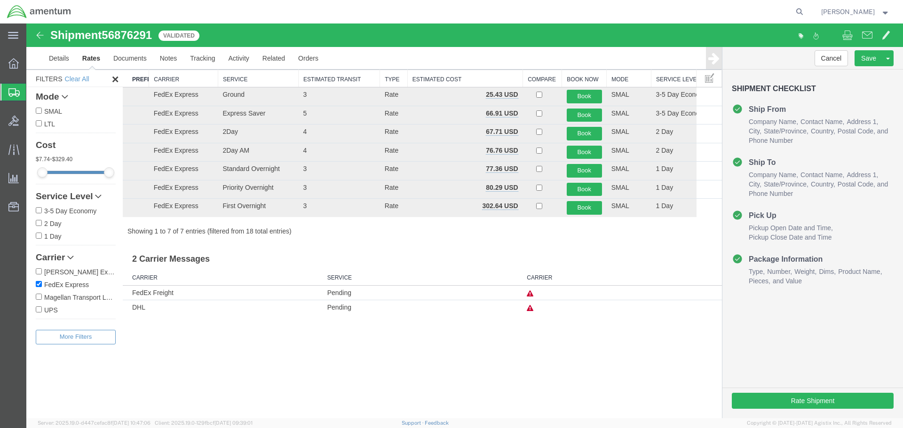
scroll to position [0, 0]
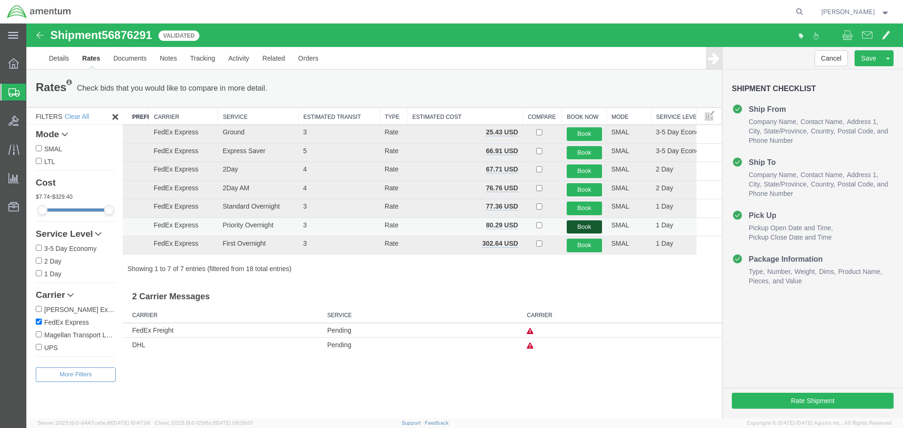
click at [572, 224] on button "Book" at bounding box center [583, 227] width 35 height 14
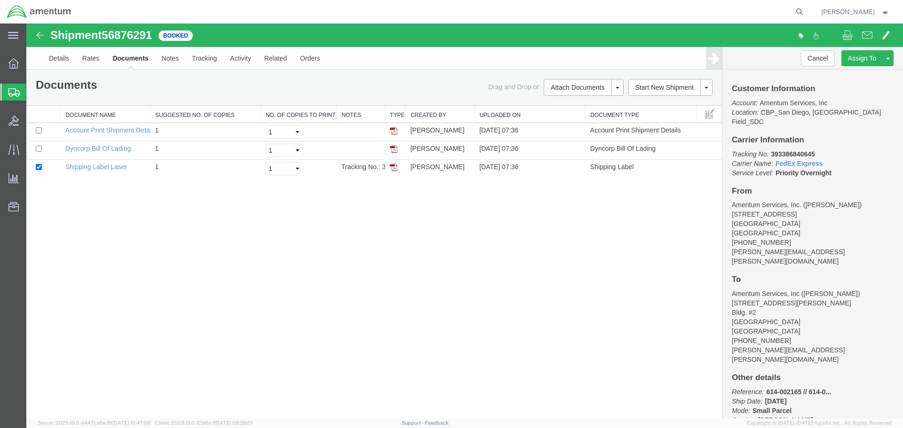
click at [781, 150] on b "393386840645" at bounding box center [792, 154] width 44 height 8
copy b "393386840645"
click at [366, 249] on div "Shipment 56876291 3 of 3 Booked Details Rates Documents Notes Tracking Activity…" at bounding box center [464, 221] width 876 height 395
